Goal: Task Accomplishment & Management: Use online tool/utility

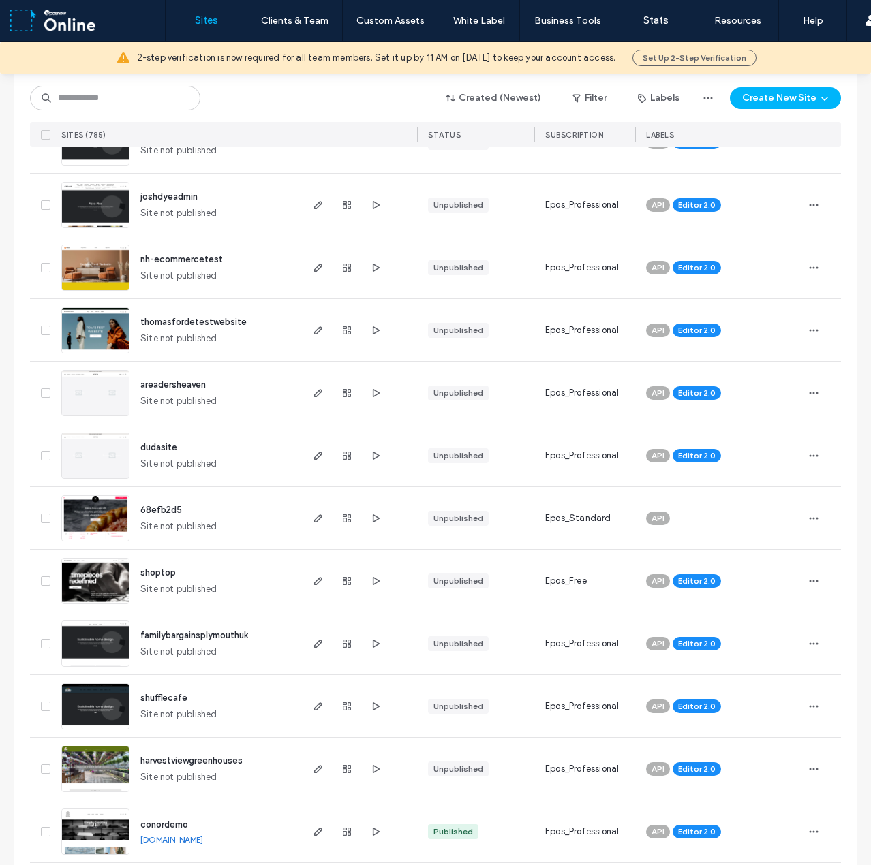
scroll to position [477, 0]
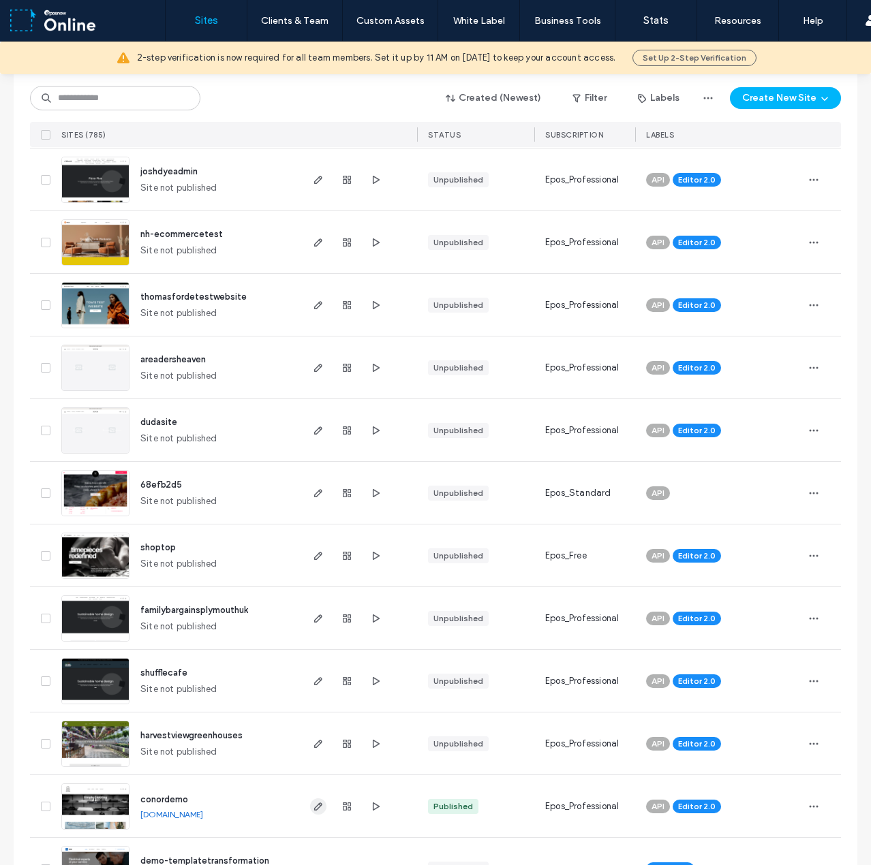
click at [314, 801] on icon "button" at bounding box center [318, 806] width 11 height 11
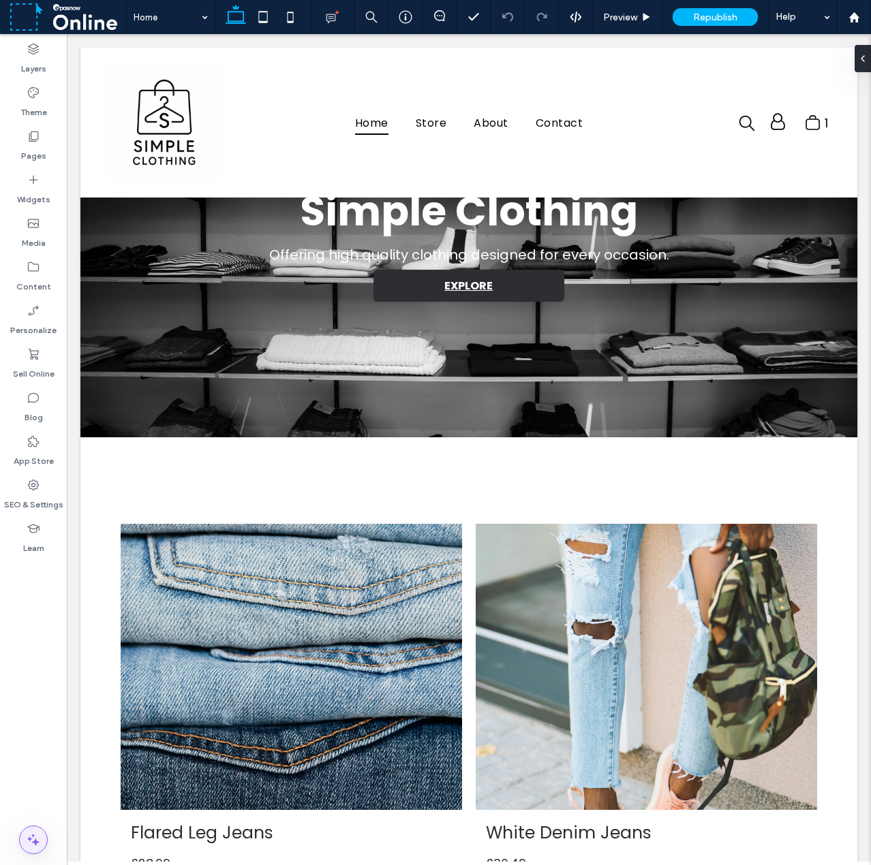
click at [31, 844] on icon at bounding box center [33, 840] width 16 height 16
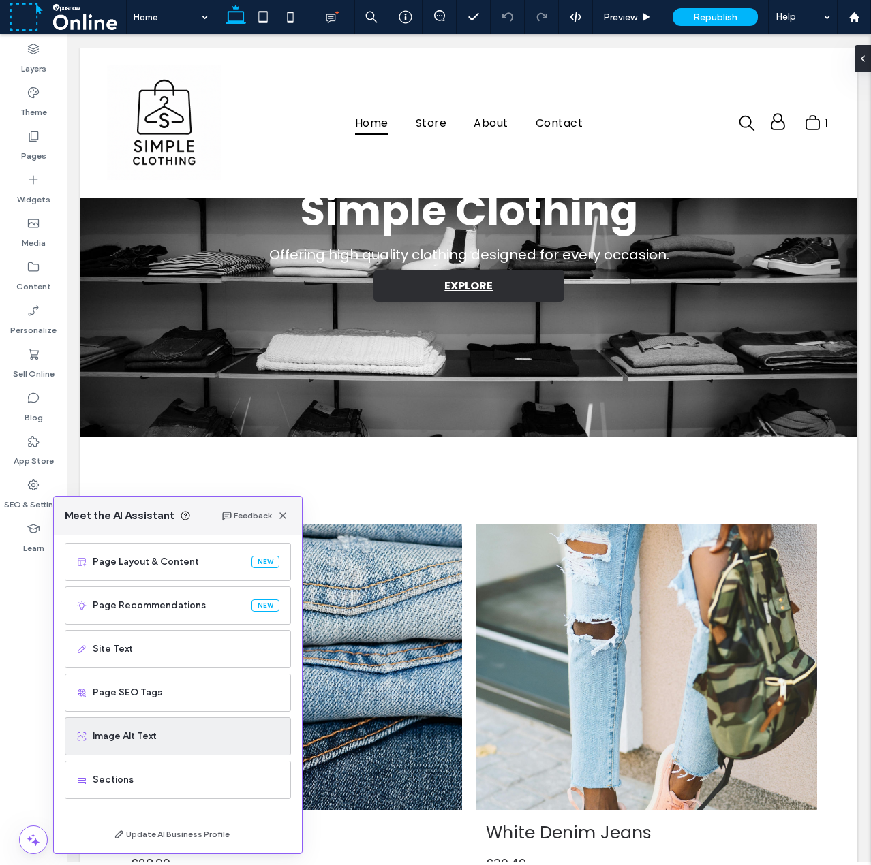
scroll to position [87, 0]
click at [10, 670] on div "Layers Theme Pages Widgets Media Content Personalize Sell Online Blog App Store…" at bounding box center [33, 449] width 67 height 831
click at [17, 147] on div "Pages" at bounding box center [33, 146] width 67 height 44
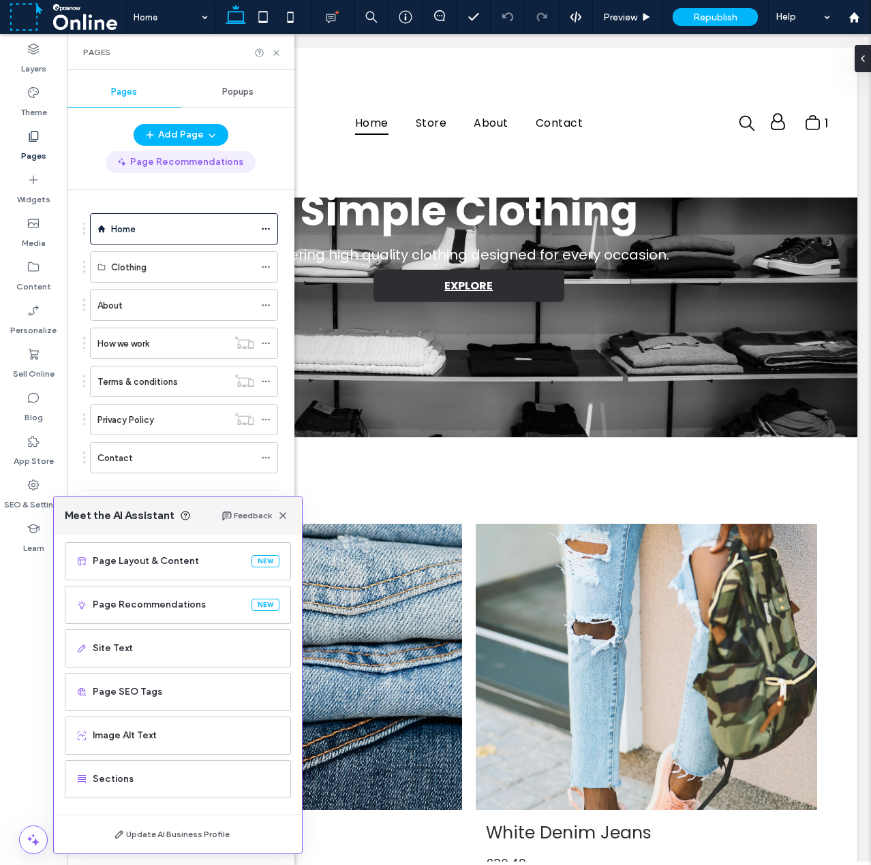
click at [163, 166] on button "Page Recommendations" at bounding box center [181, 162] width 150 height 22
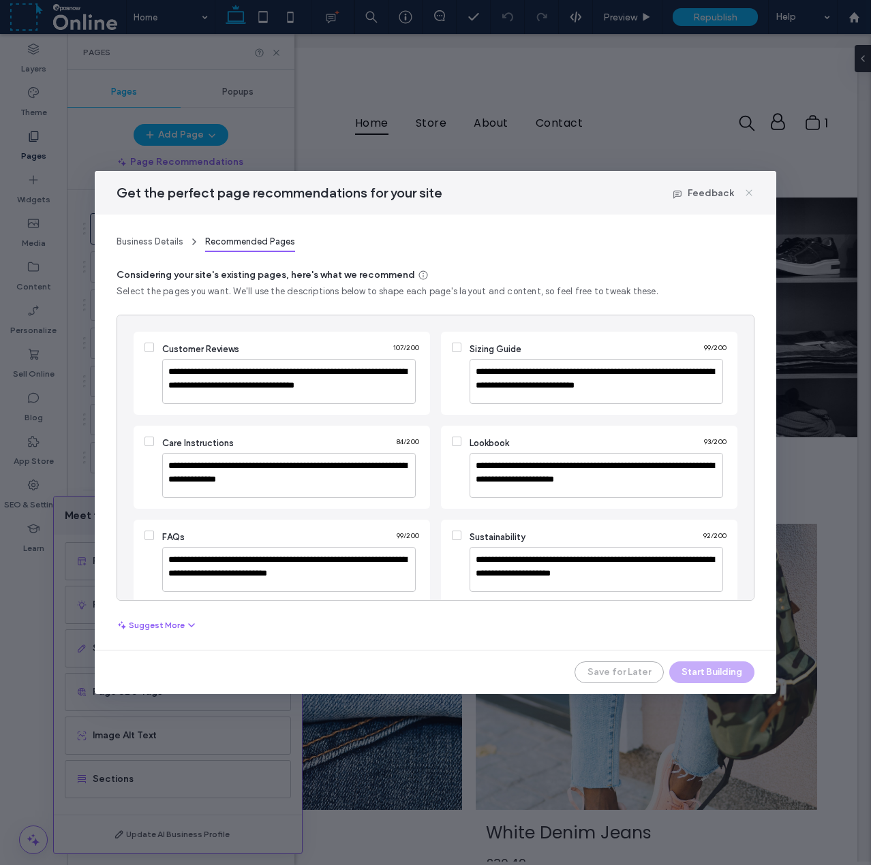
click at [746, 193] on icon at bounding box center [748, 192] width 11 height 11
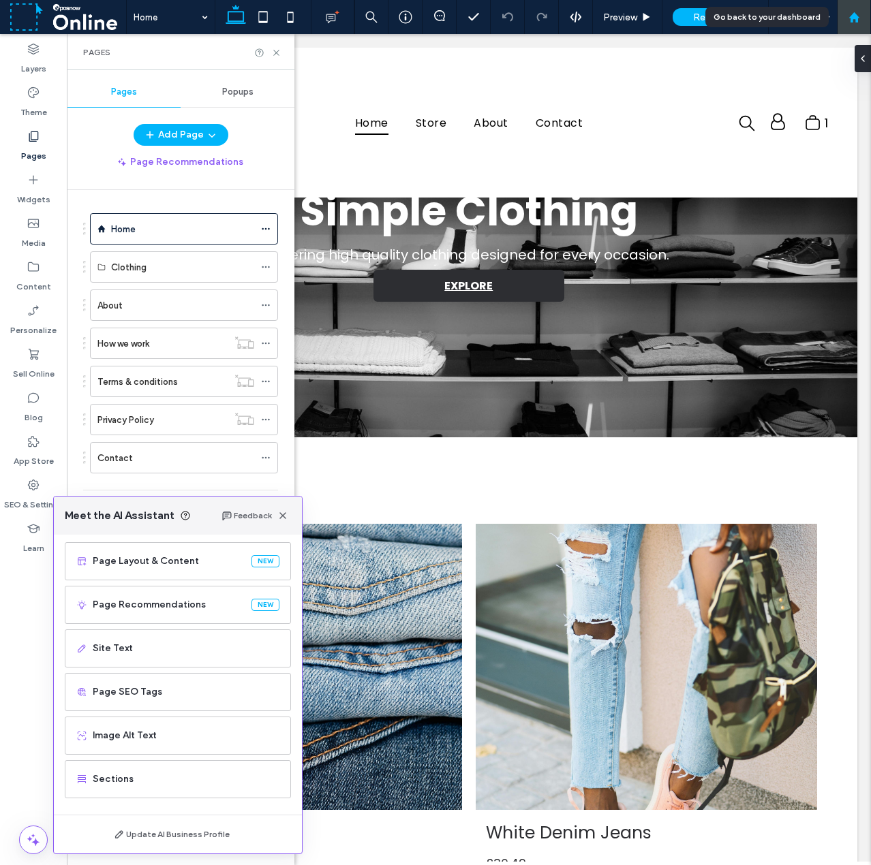
drag, startPoint x: 779, startPoint y: 0, endPoint x: 852, endPoint y: 12, distance: 73.9
click at [852, 12] on icon at bounding box center [854, 18] width 12 height 12
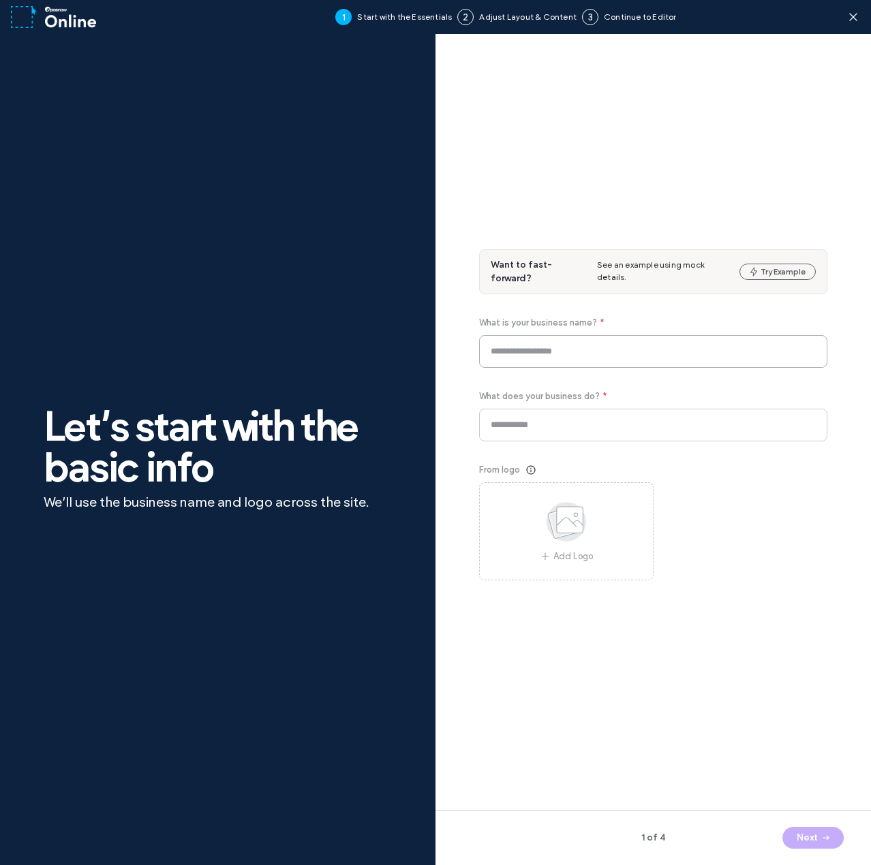
click at [538, 349] on input at bounding box center [653, 351] width 348 height 33
click at [853, 16] on icon at bounding box center [853, 17] width 14 height 14
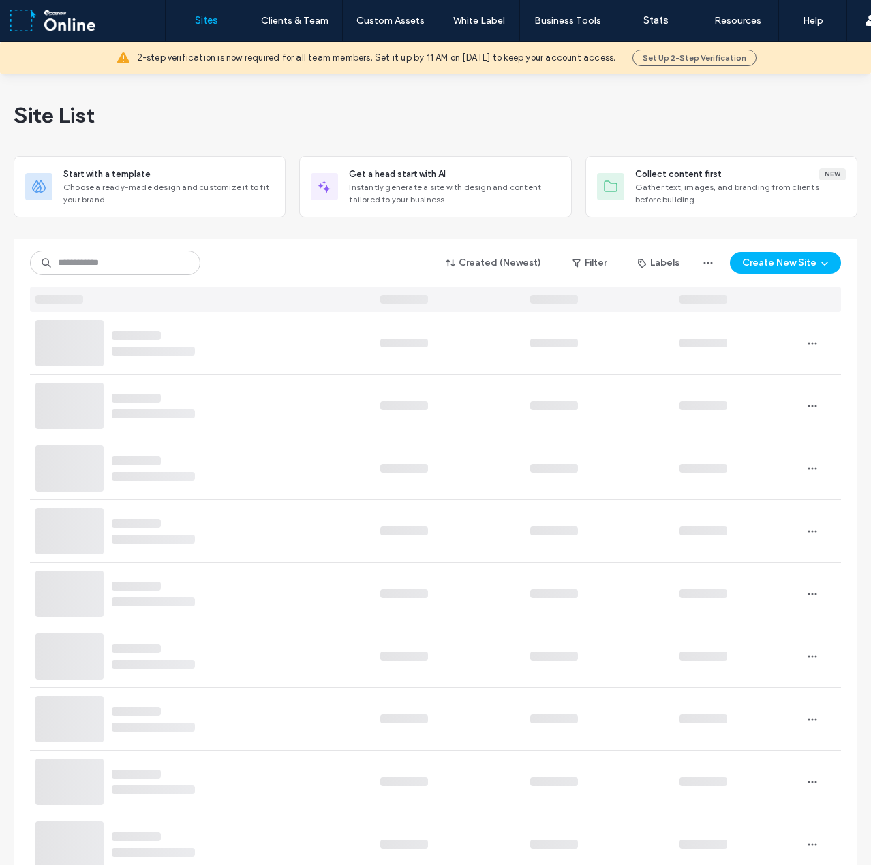
click at [444, 114] on div "Site List" at bounding box center [435, 115] width 843 height 82
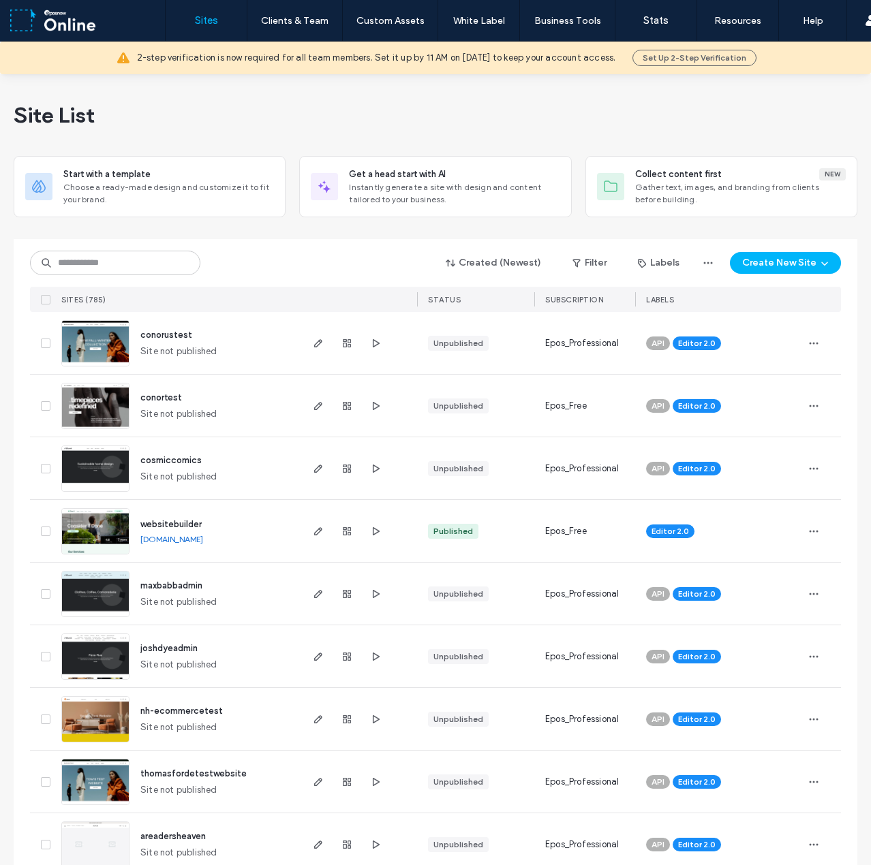
click at [711, 116] on div "Site List" at bounding box center [435, 115] width 843 height 82
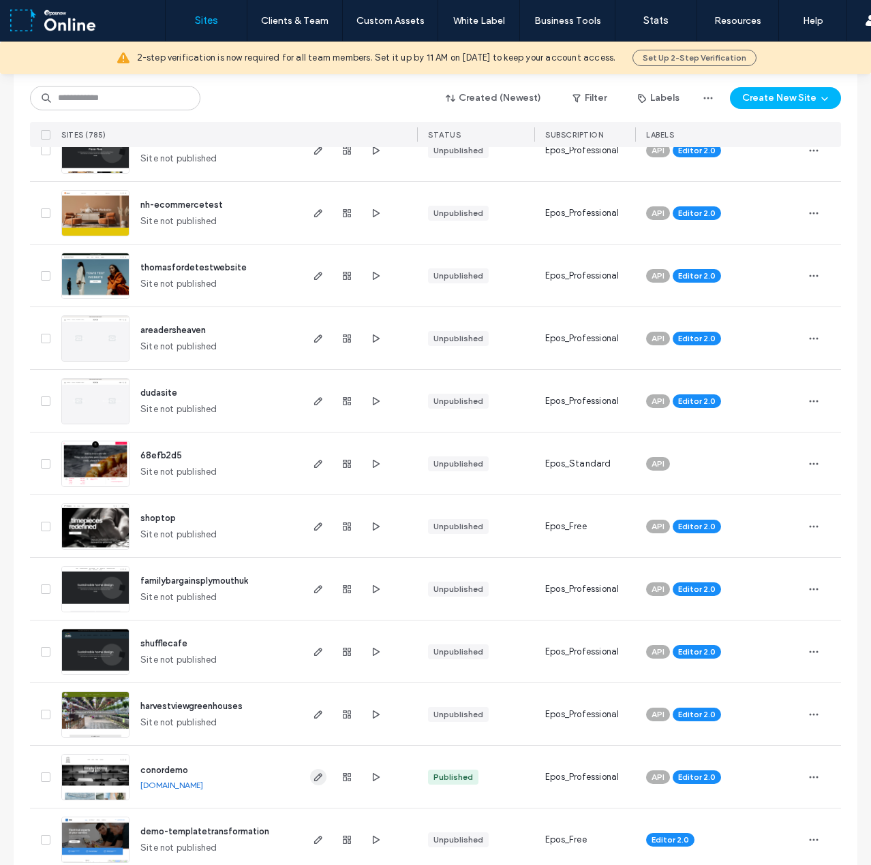
scroll to position [545, 0]
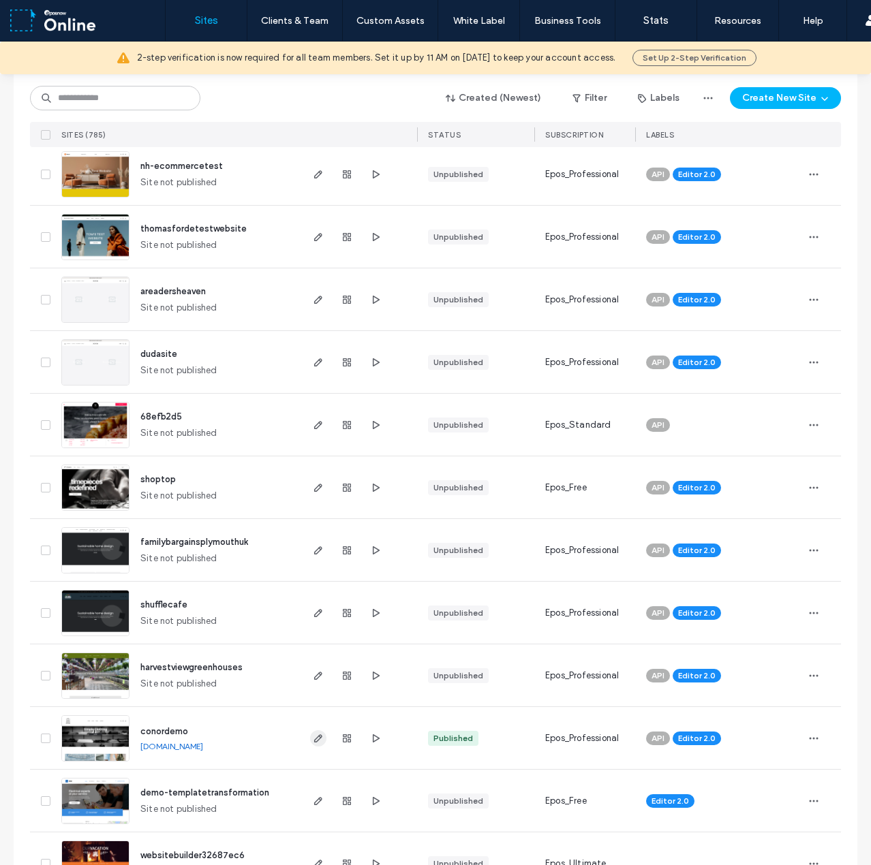
click at [313, 744] on span "button" at bounding box center [318, 738] width 16 height 16
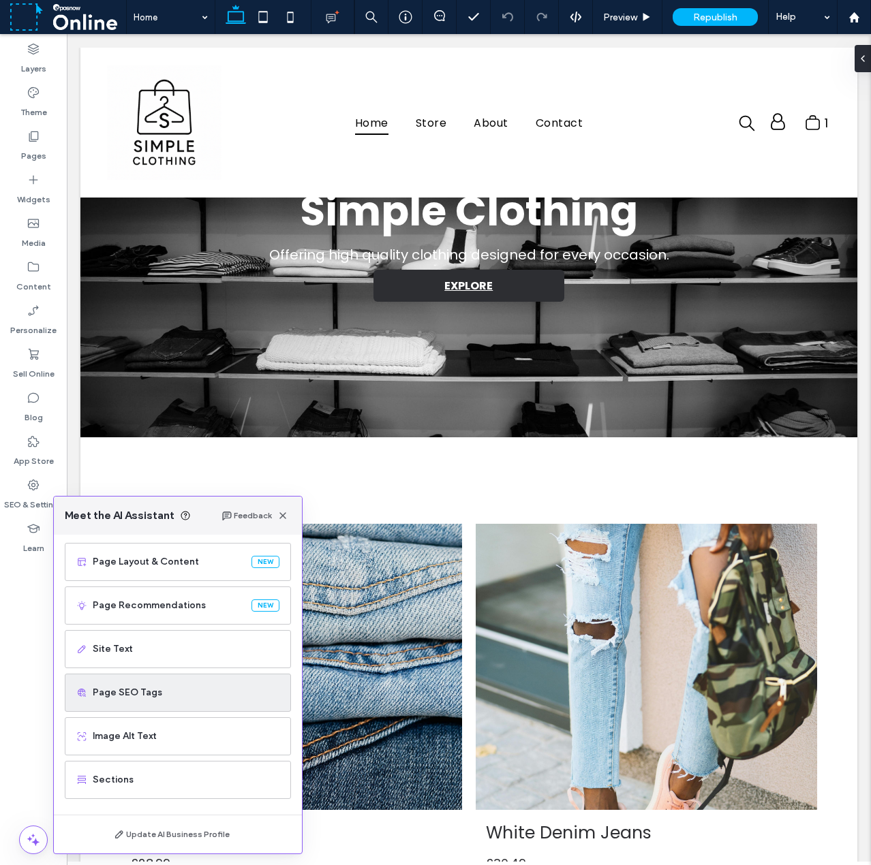
scroll to position [87, 0]
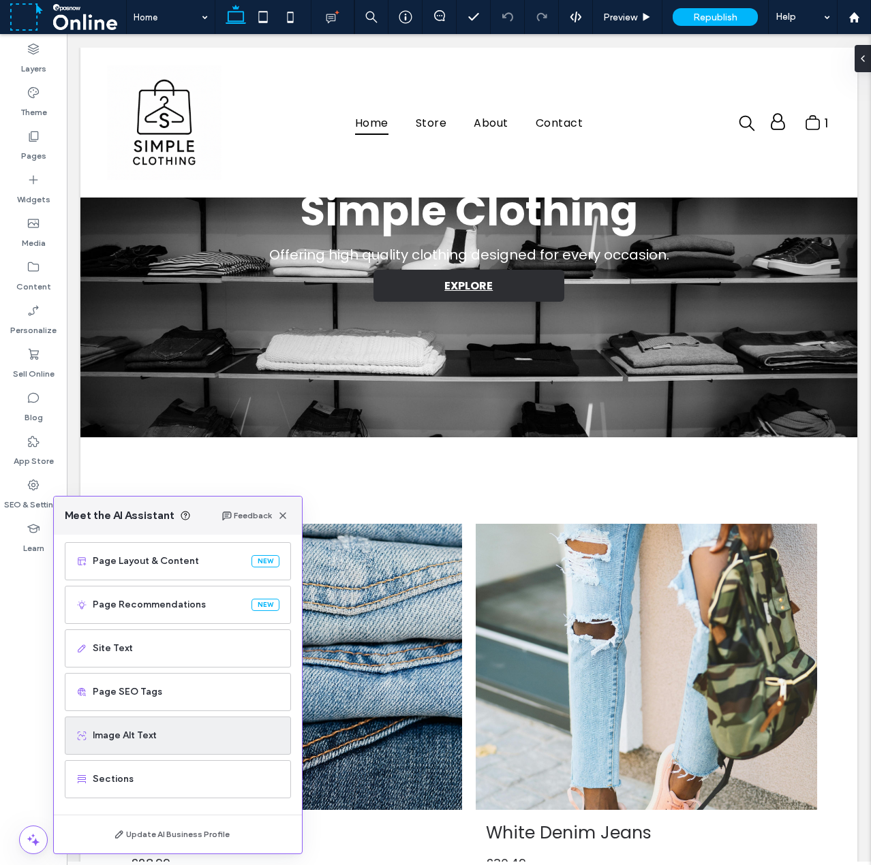
click at [108, 740] on span "Image Alt Text" at bounding box center [186, 736] width 187 height 14
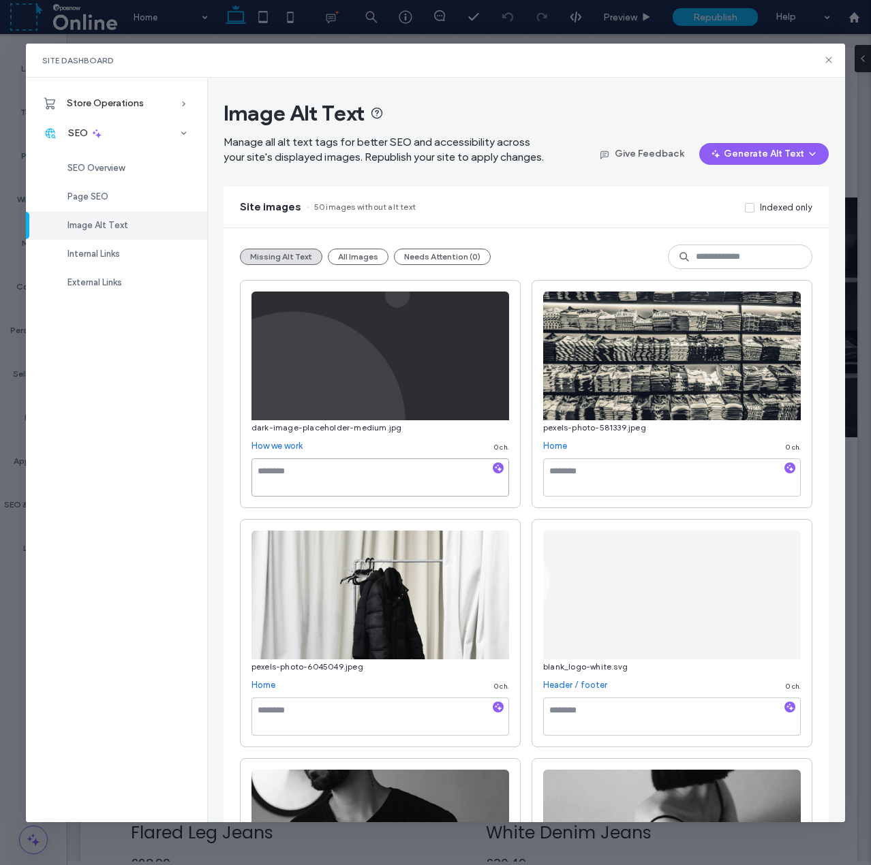
click at [288, 486] on textarea at bounding box center [380, 477] width 258 height 38
click at [826, 57] on use at bounding box center [828, 60] width 6 height 6
